Goal: Complete application form

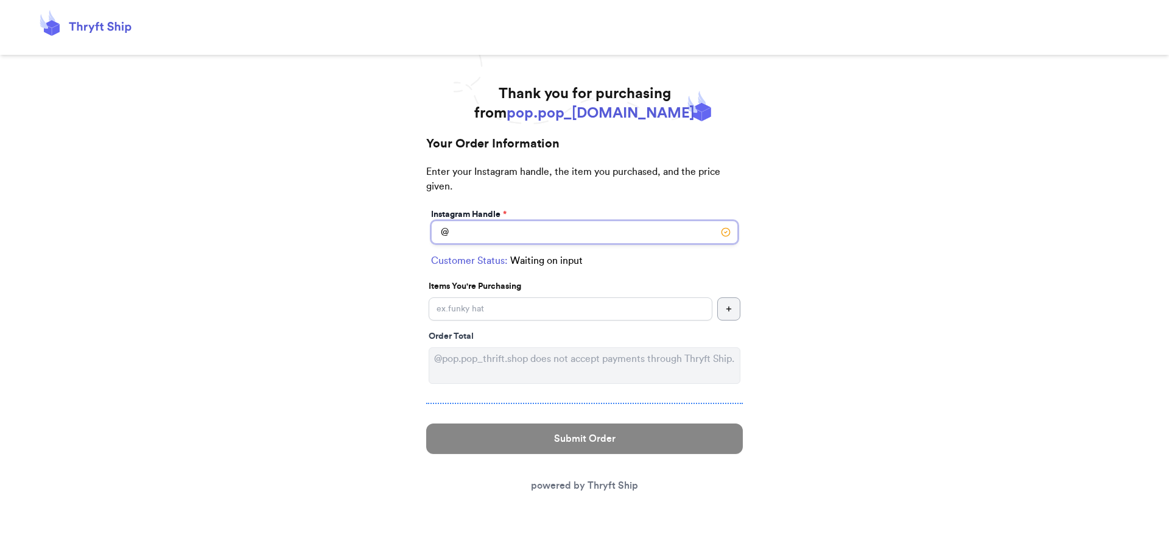
click at [526, 225] on input "Instagram Handle *" at bounding box center [584, 231] width 307 height 23
type input "ㄏ"
type input "x"
type input "."
type input "ㄌ"
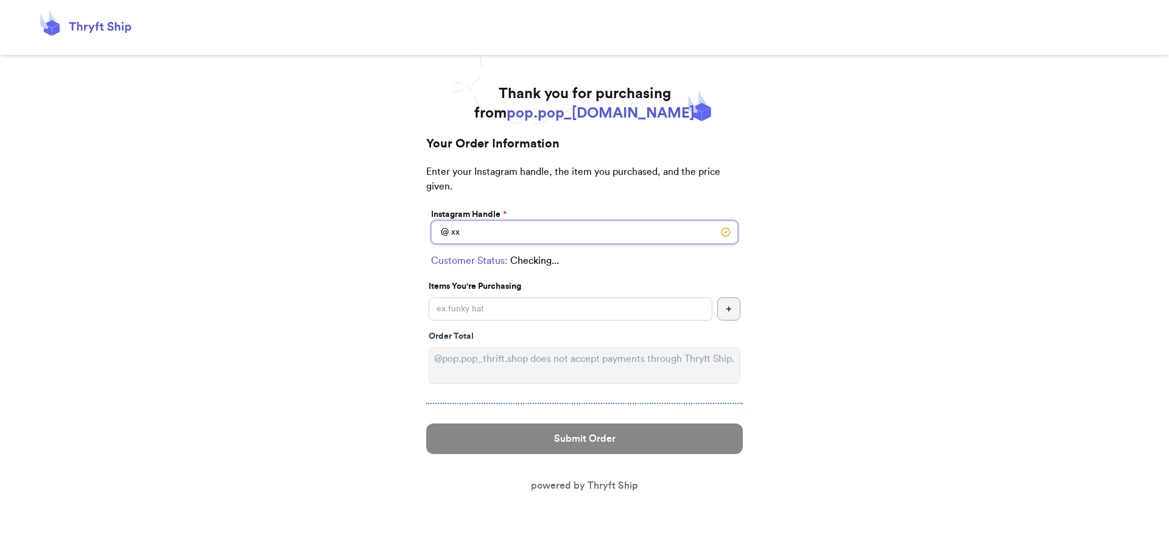
type input "x"
type input "ㄏ"
type input "zyc.rc"
click at [552, 314] on input "Instagram Handle *" at bounding box center [571, 308] width 284 height 23
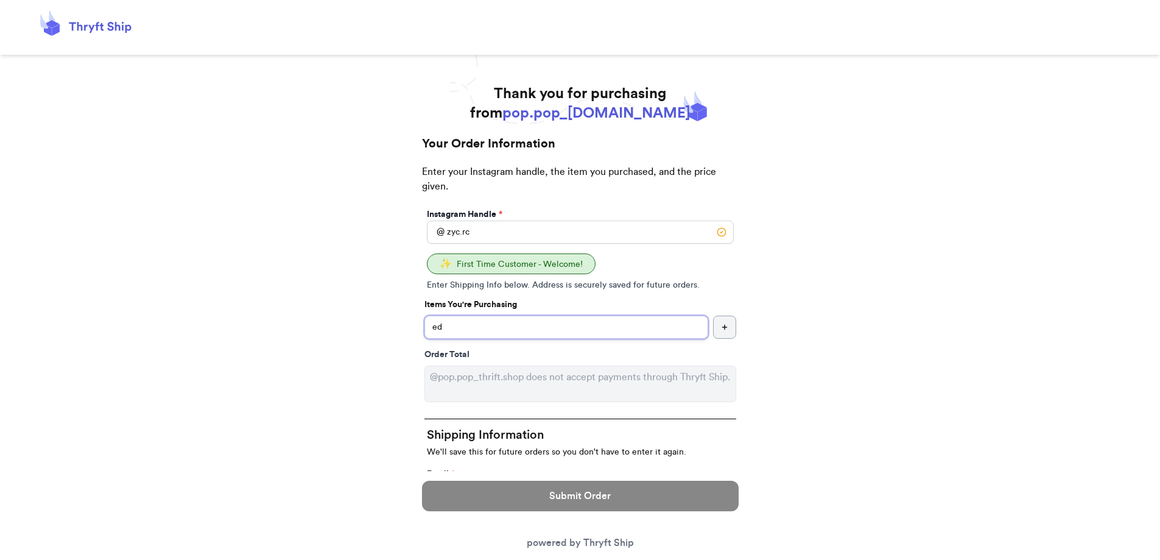
type input "e"
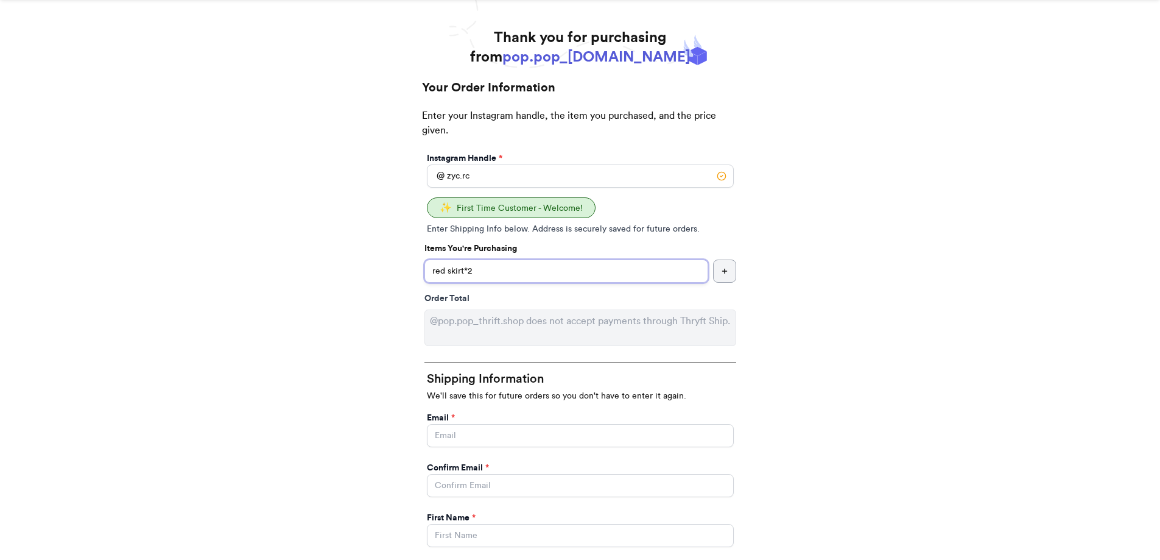
scroll to position [122, 0]
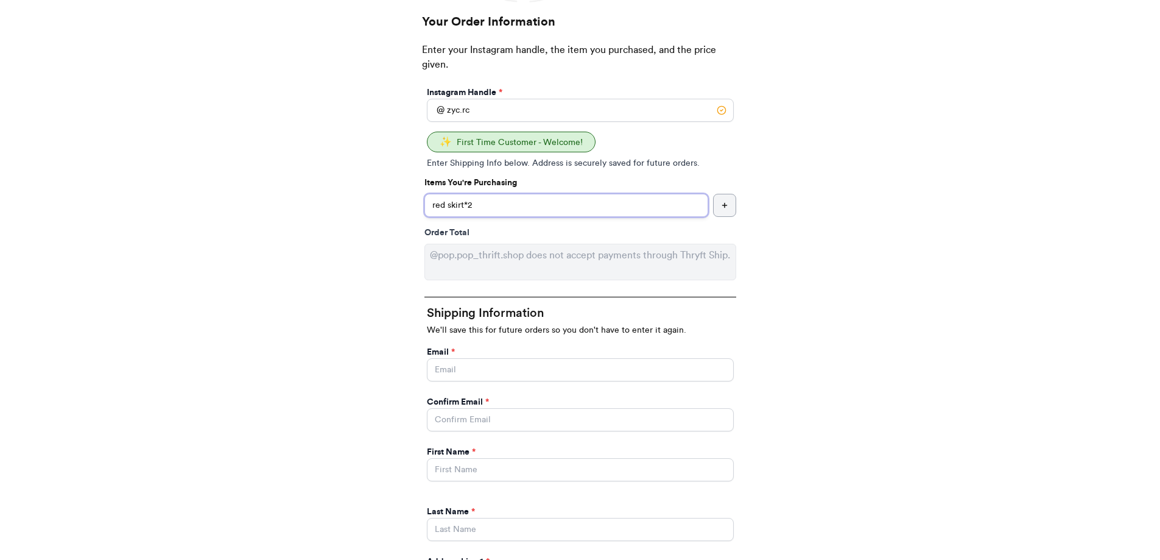
type input "red skirt*2"
click at [506, 368] on input "Instagram Handle *" at bounding box center [580, 369] width 307 height 23
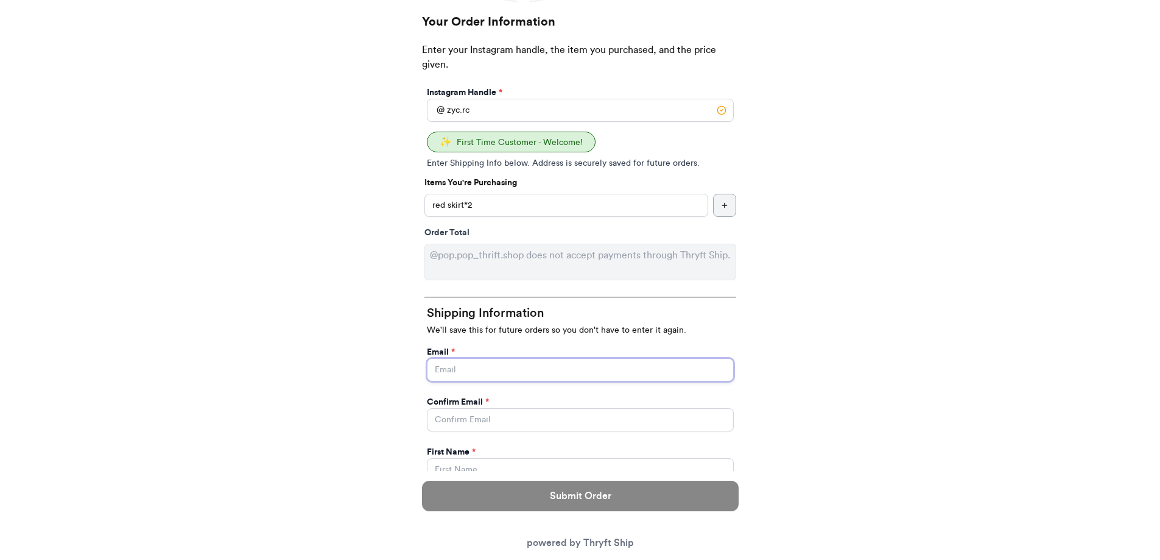
type input "[EMAIL_ADDRESS][DOMAIN_NAME]"
type input "[STREET_ADDRESS]"
type input "437"
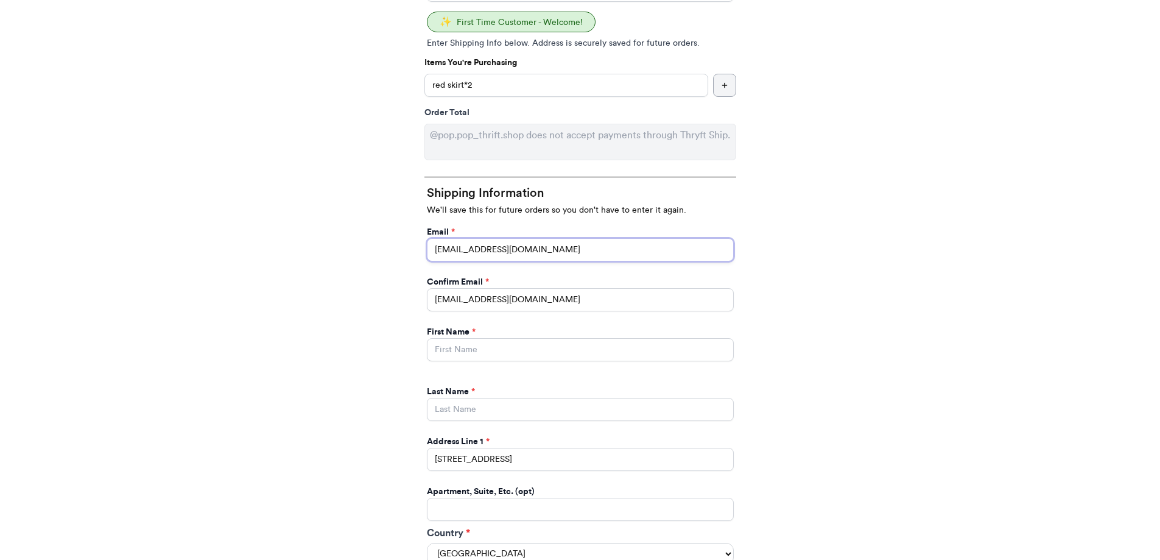
scroll to position [244, 0]
click at [466, 346] on input "Instagram Handle *" at bounding box center [580, 347] width 307 height 23
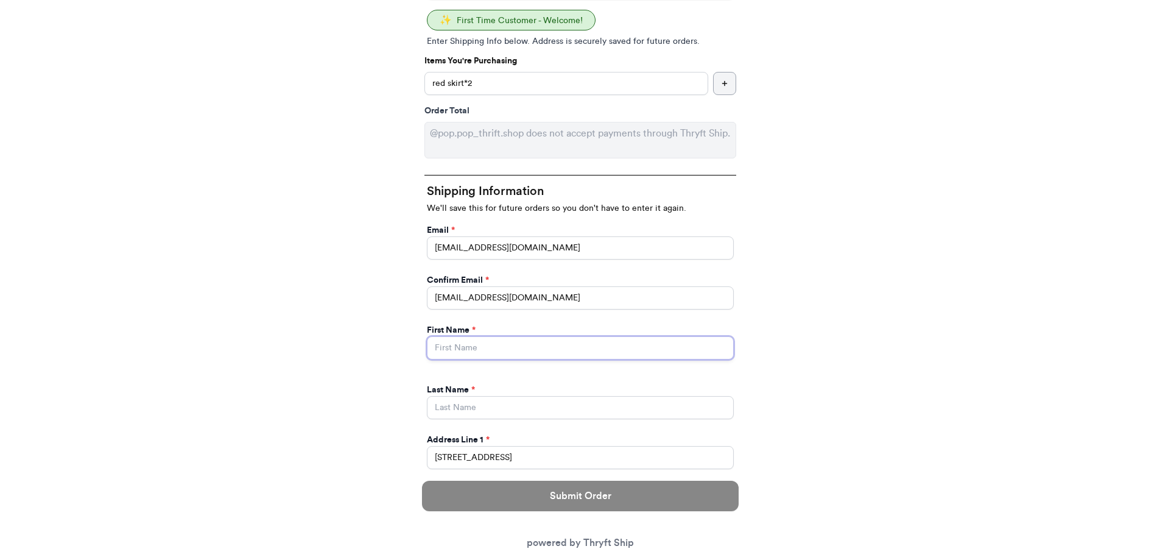
type input "c"
drag, startPoint x: 478, startPoint y: 340, endPoint x: 387, endPoint y: 338, distance: 91.4
click at [387, 338] on div "Thank you for purchasing from pop.pop_[DOMAIN_NAME] Your Order Information Ente…" at bounding box center [580, 400] width 1160 height 1120
paste input "Yuchencheng"
type input "Yuchencheng"
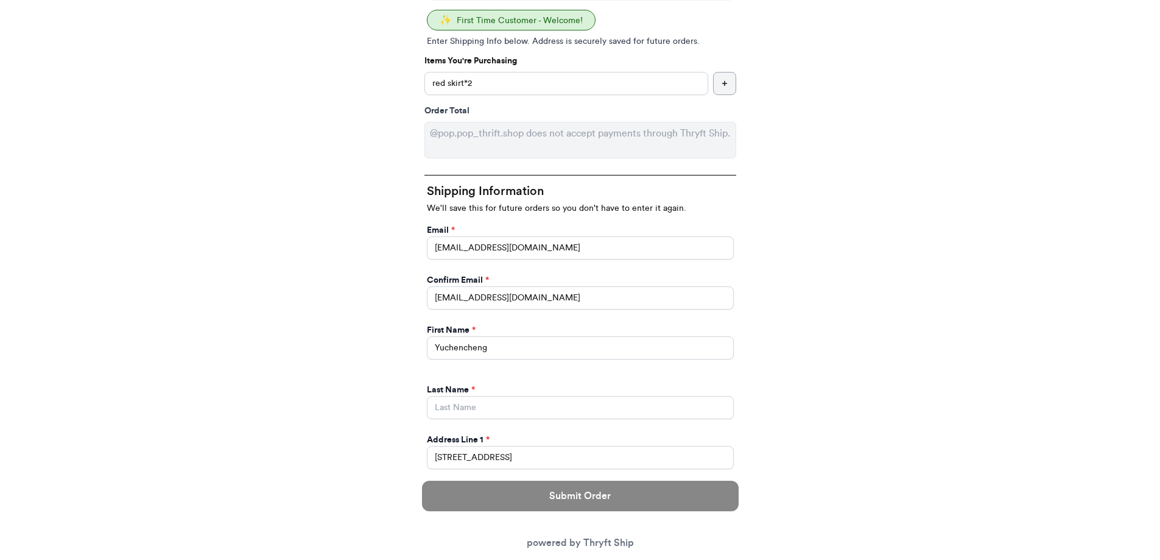
click at [484, 390] on div "Last Name *" at bounding box center [580, 390] width 307 height 12
click at [484, 407] on input "Instagram Handle *" at bounding box center [580, 407] width 307 height 23
paste input "TWZERXPH"
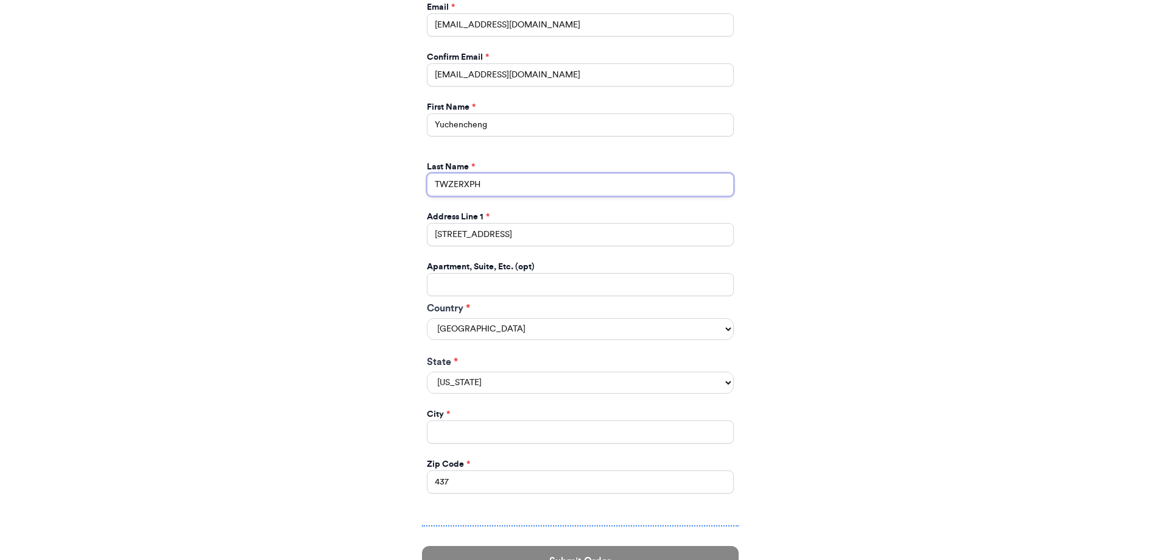
scroll to position [487, 0]
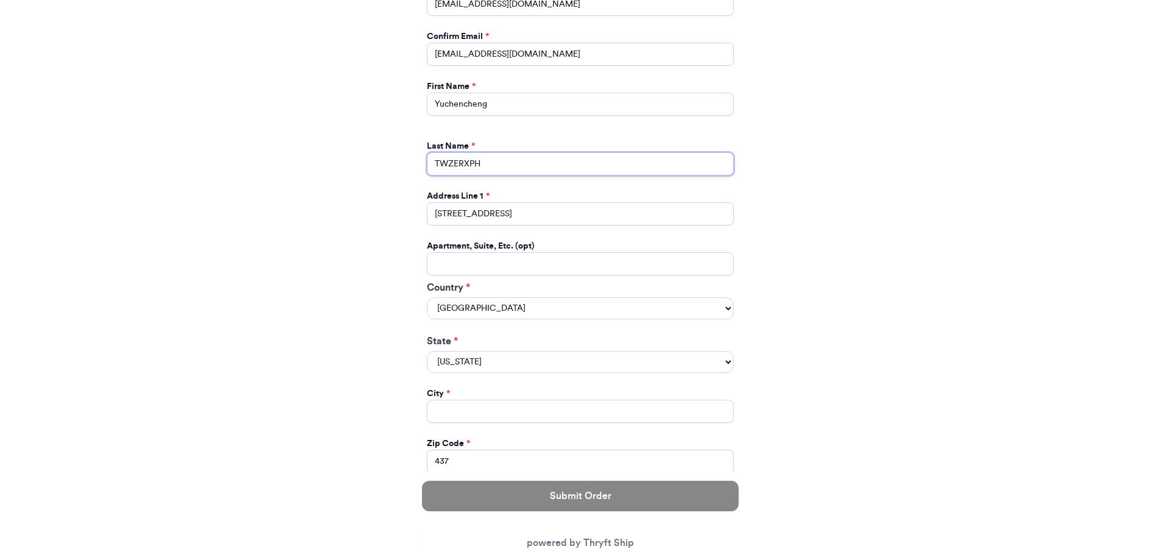
type input "TWZERXPH"
click at [505, 358] on select "[US_STATE] [US_STATE] [US_STATE] [US_STATE] [US_STATE] [US_STATE] [US_STATE] [U…" at bounding box center [580, 362] width 307 height 22
select select "OR"
click at [427, 351] on select "[US_STATE] [US_STATE] [US_STATE] [US_STATE] [US_STATE] [US_STATE] [US_STATE] [U…" at bounding box center [580, 362] width 307 height 22
click at [256, 406] on div "Thank you for purchasing from pop.pop_[DOMAIN_NAME] Your Order Information Ente…" at bounding box center [580, 157] width 1160 height 1120
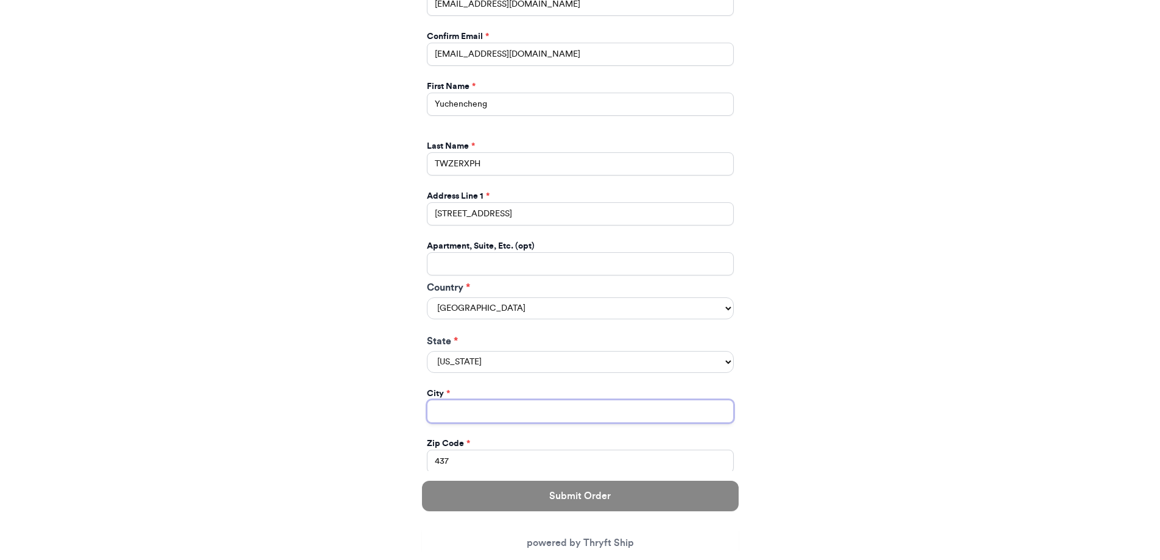
click at [456, 416] on input "Instagram Handle *" at bounding box center [580, 410] width 307 height 23
paste input "[GEOGRAPHIC_DATA]"
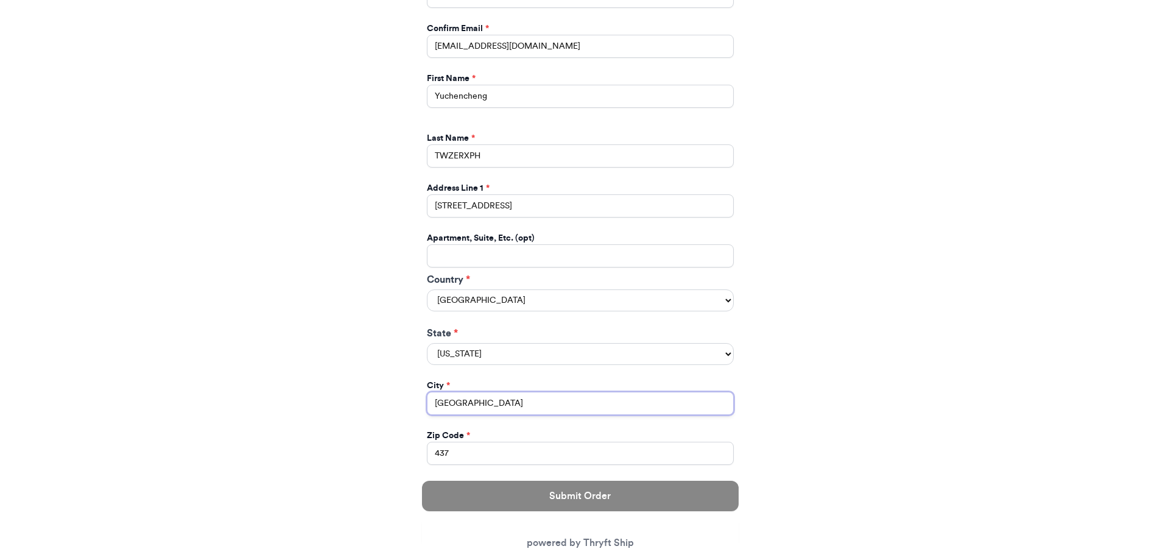
scroll to position [548, 0]
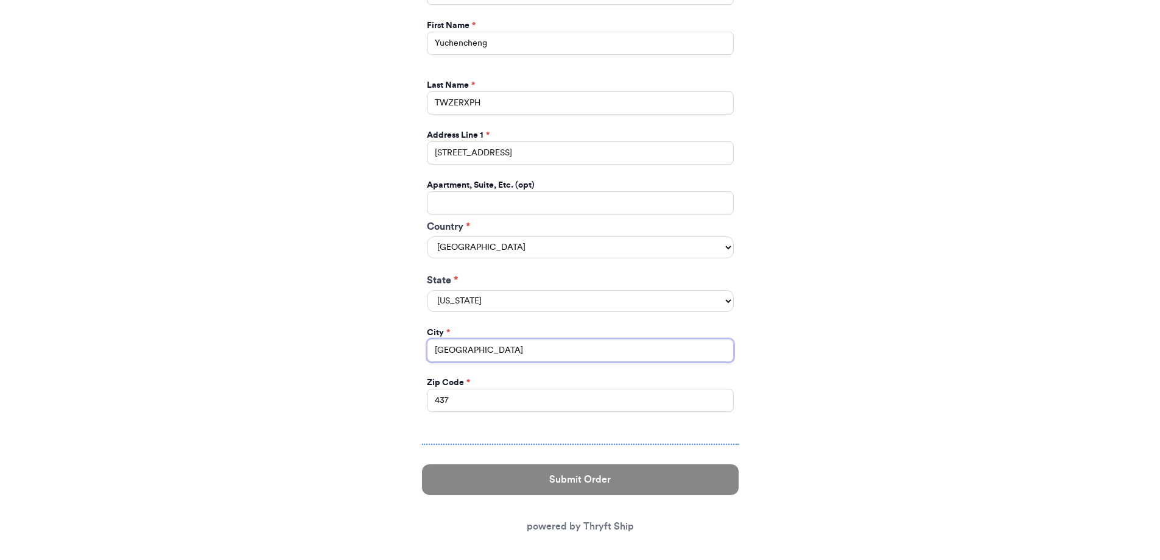
type input "[GEOGRAPHIC_DATA]"
click at [463, 202] on input "Instagram Handle *" at bounding box center [580, 202] width 307 height 23
paste input "[STREET_ADDRESS]"
type input "[STREET_ADDRESS]"
drag, startPoint x: 496, startPoint y: 400, endPoint x: 382, endPoint y: 399, distance: 113.9
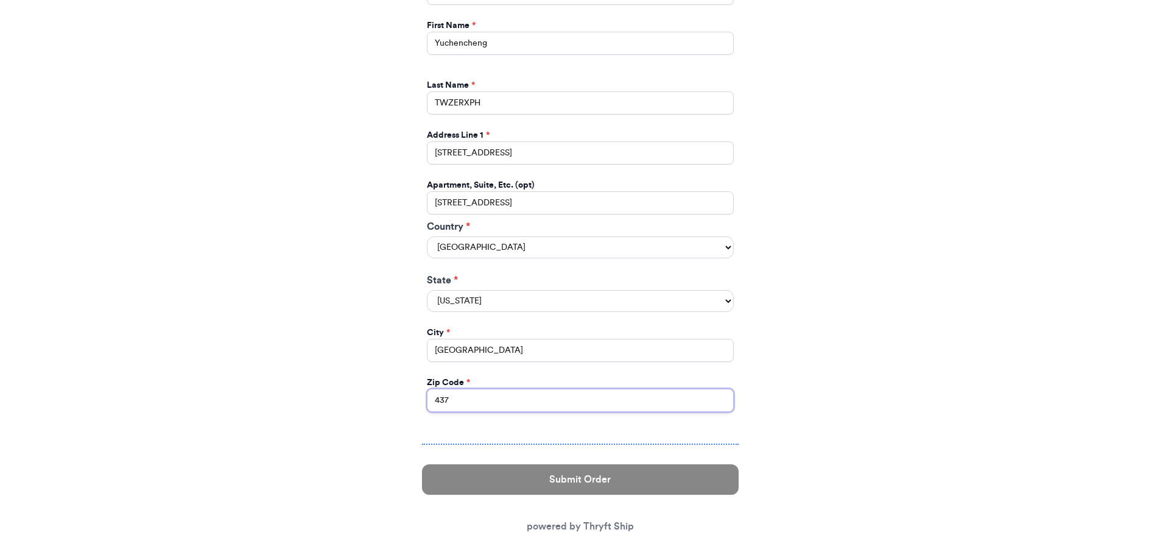
click at [382, 399] on div "Thank you for purchasing from pop.pop_[DOMAIN_NAME] Your Order Information Ente…" at bounding box center [580, 51] width 1160 height 1031
paste input "97251-9614"
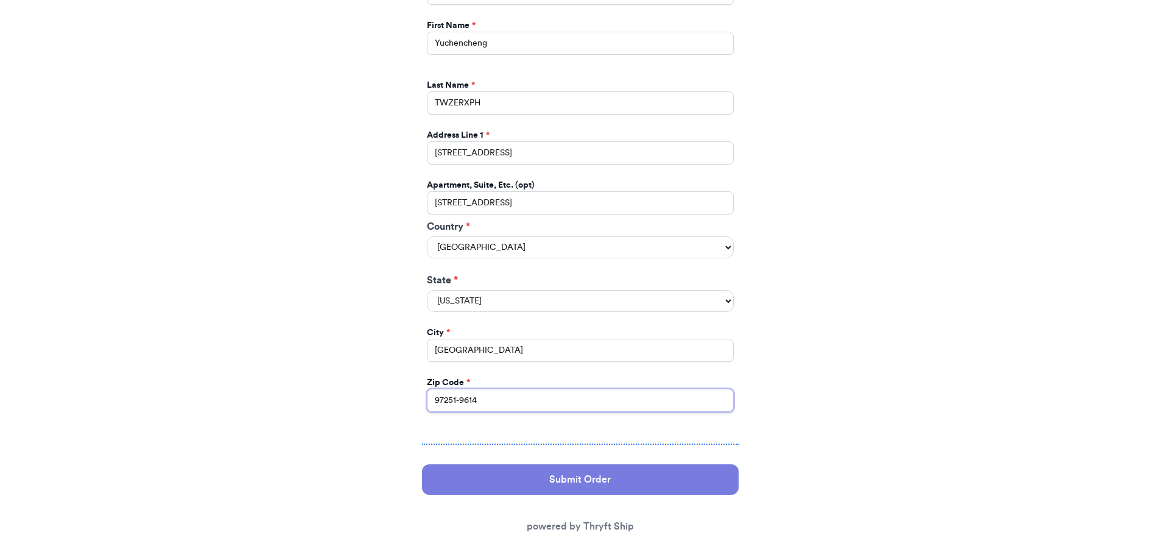
type input "97251-9614"
click at [504, 477] on button "Submit Order" at bounding box center [580, 479] width 317 height 30
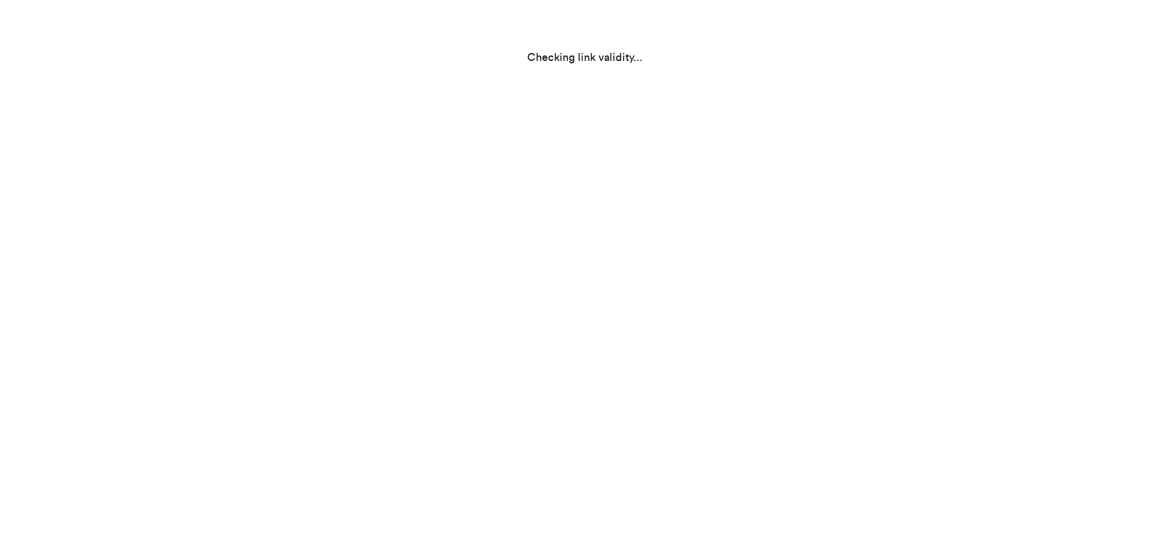
scroll to position [0, 0]
select select "OR"
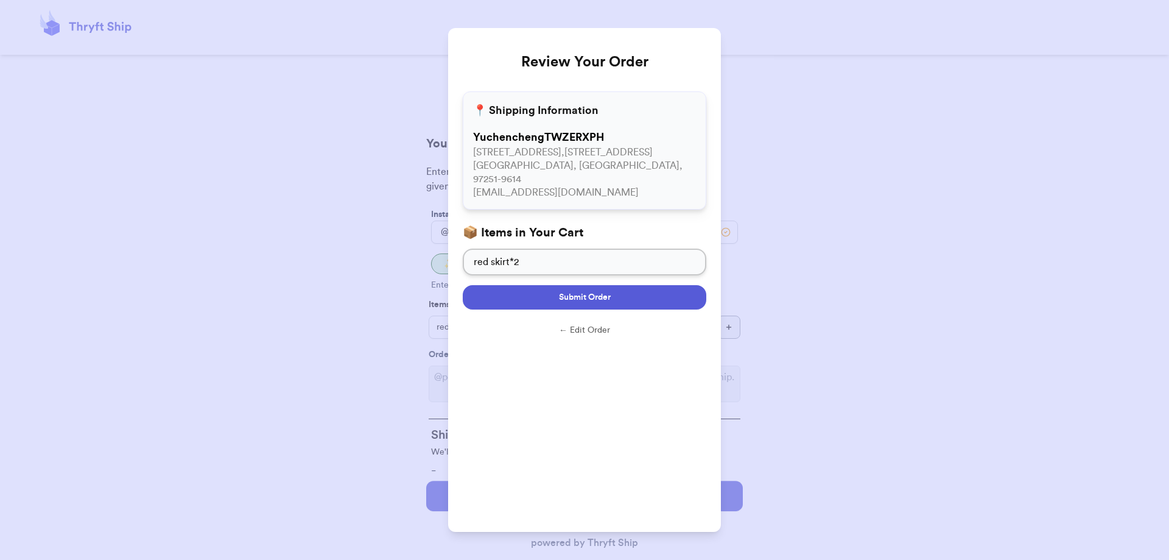
click at [591, 291] on span "Submit Order" at bounding box center [585, 297] width 52 height 12
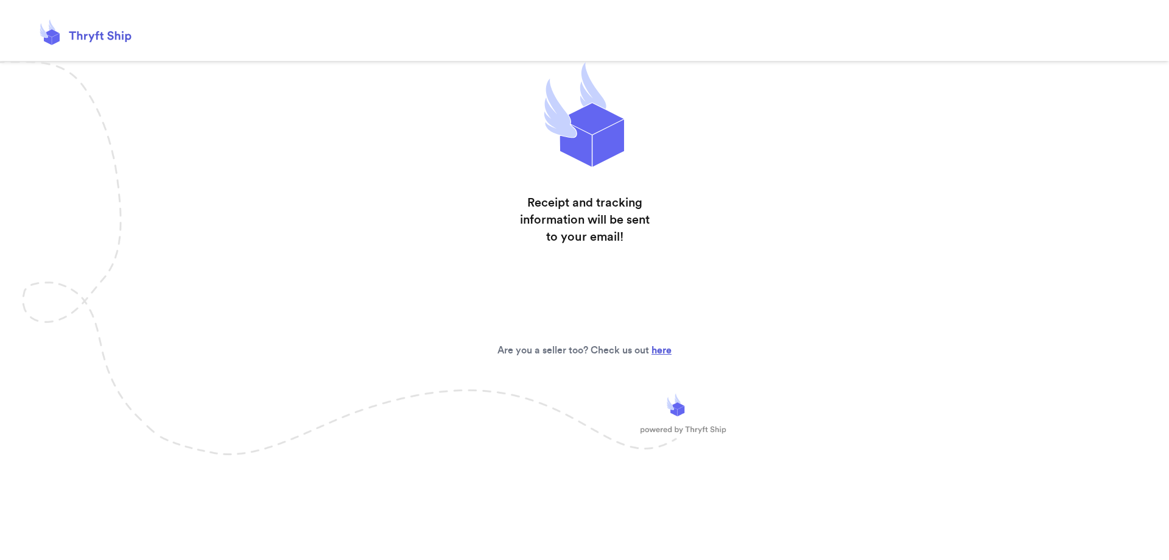
click at [656, 351] on link "here" at bounding box center [662, 350] width 20 height 10
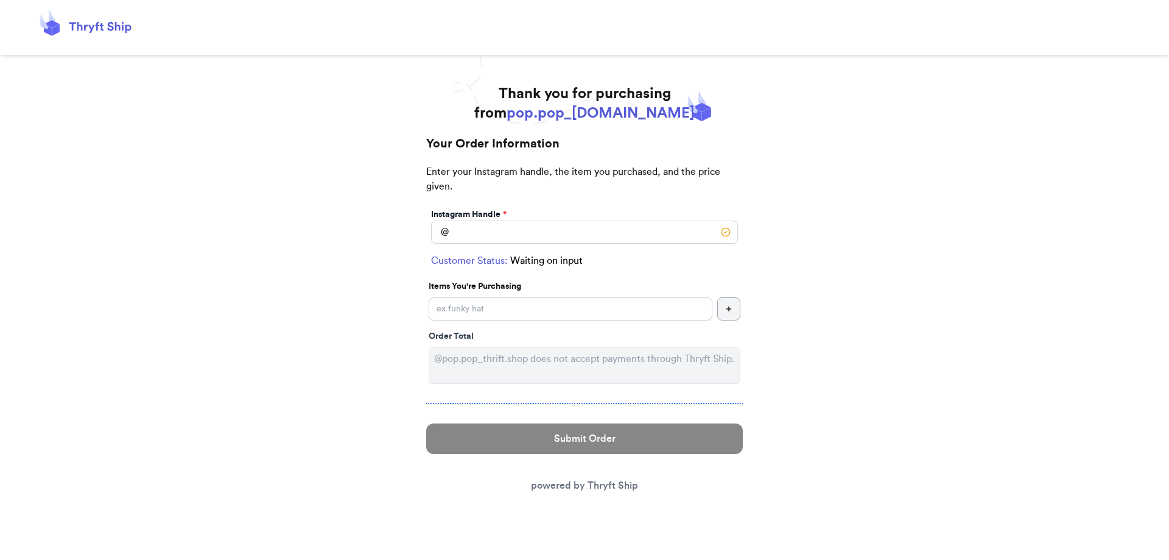
drag, startPoint x: 305, startPoint y: 6, endPoint x: 924, endPoint y: 93, distance: 624.7
click at [920, 128] on div "Thank you for purchasing from pop.pop_thrift.shop Your Order Information Enter …" at bounding box center [584, 305] width 1169 height 443
